Goal: Find specific page/section: Find specific page/section

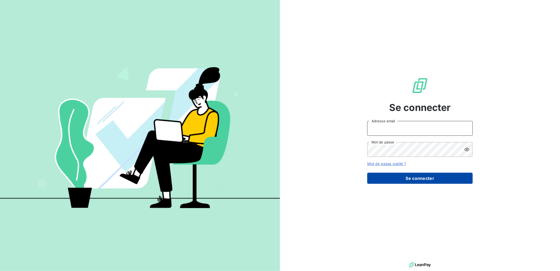
type input "[PERSON_NAME][EMAIL_ADDRESS][DOMAIN_NAME]"
click at [413, 178] on button "Se connecter" at bounding box center [421, 178] width 106 height 11
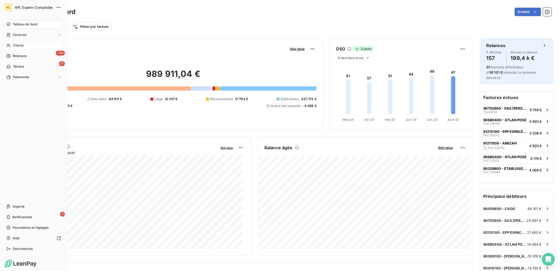
click at [11, 45] on div "Clients" at bounding box center [33, 45] width 59 height 8
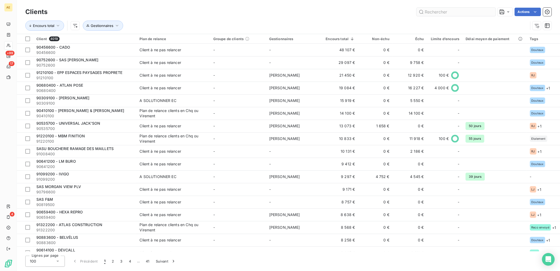
click at [444, 12] on input "text" at bounding box center [456, 12] width 79 height 8
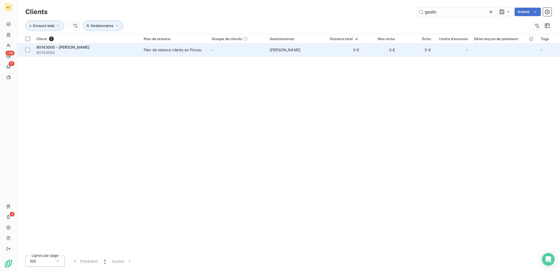
type input "geslin"
click at [112, 51] on span "90143000" at bounding box center [86, 52] width 101 height 5
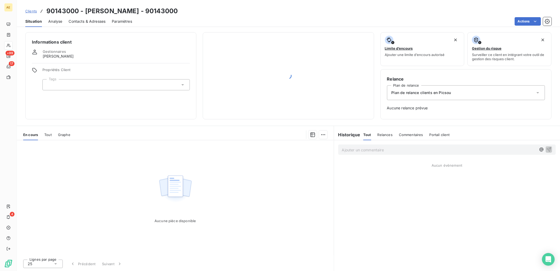
click at [55, 22] on span "Analyse" at bounding box center [55, 21] width 14 height 5
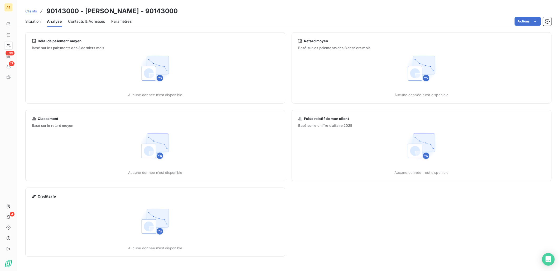
click at [78, 21] on span "Contacts & Adresses" at bounding box center [86, 21] width 37 height 5
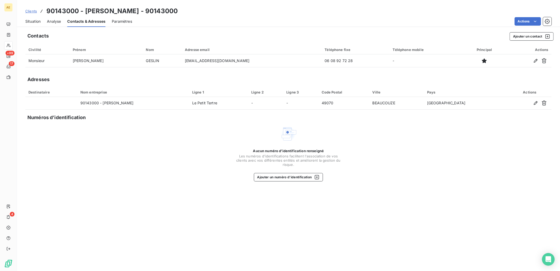
click at [124, 22] on span "Paramètres" at bounding box center [122, 21] width 20 height 5
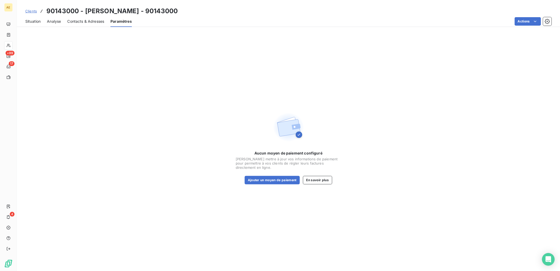
click at [30, 22] on span "Situation" at bounding box center [32, 21] width 15 height 5
